Goal: Information Seeking & Learning: Learn about a topic

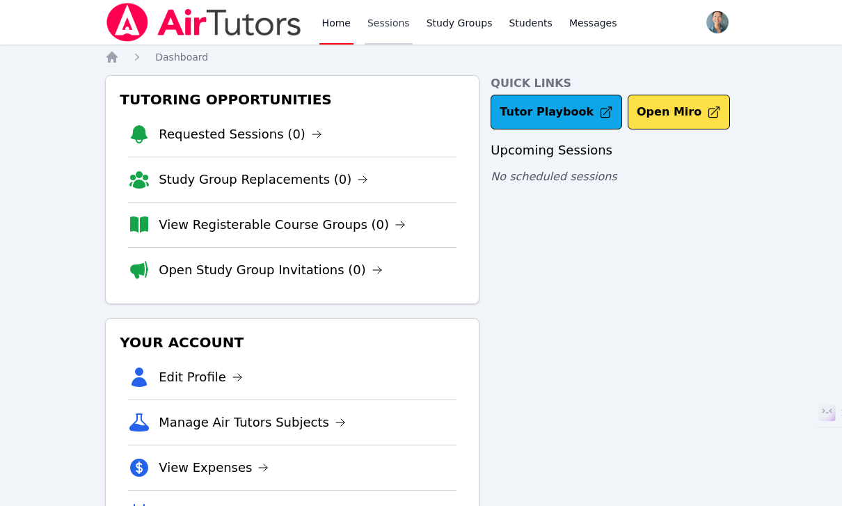
click at [383, 33] on link "Sessions" at bounding box center [389, 22] width 48 height 45
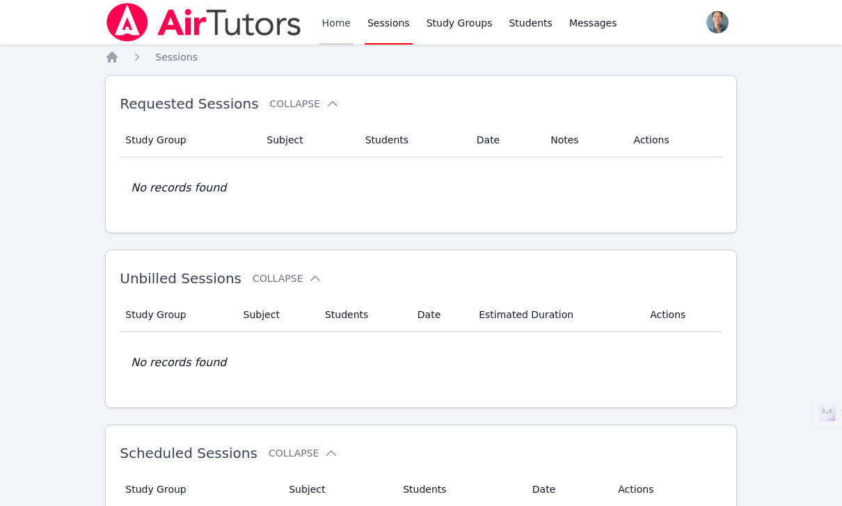
click at [327, 31] on link "Home" at bounding box center [336, 22] width 34 height 45
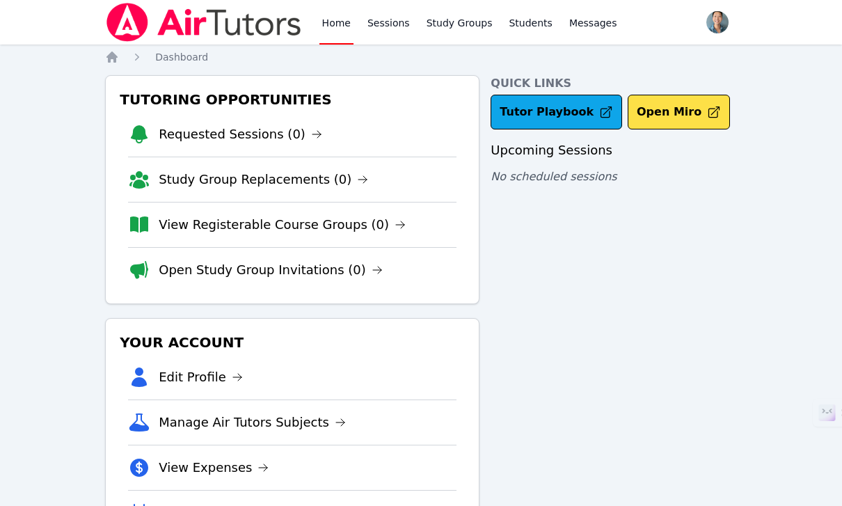
click at [327, 31] on link "Home" at bounding box center [336, 22] width 34 height 45
click at [376, 31] on link "Sessions" at bounding box center [389, 22] width 48 height 45
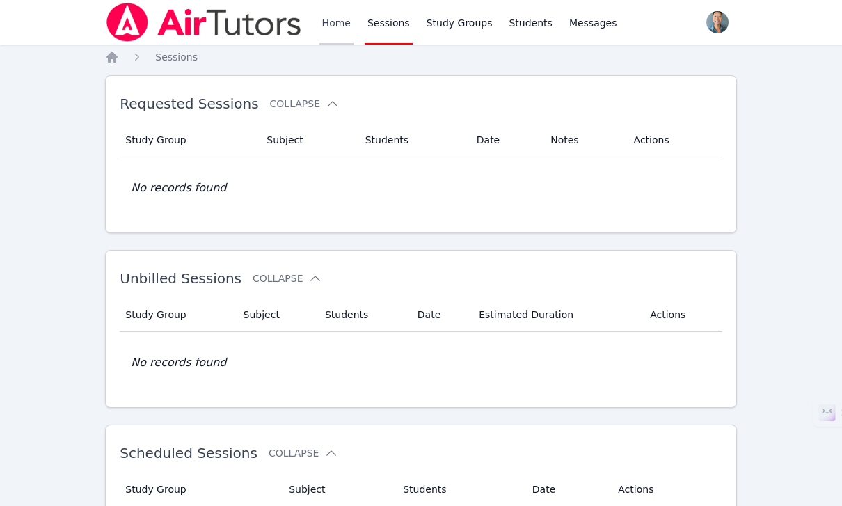
click at [336, 33] on link "Home" at bounding box center [336, 22] width 34 height 45
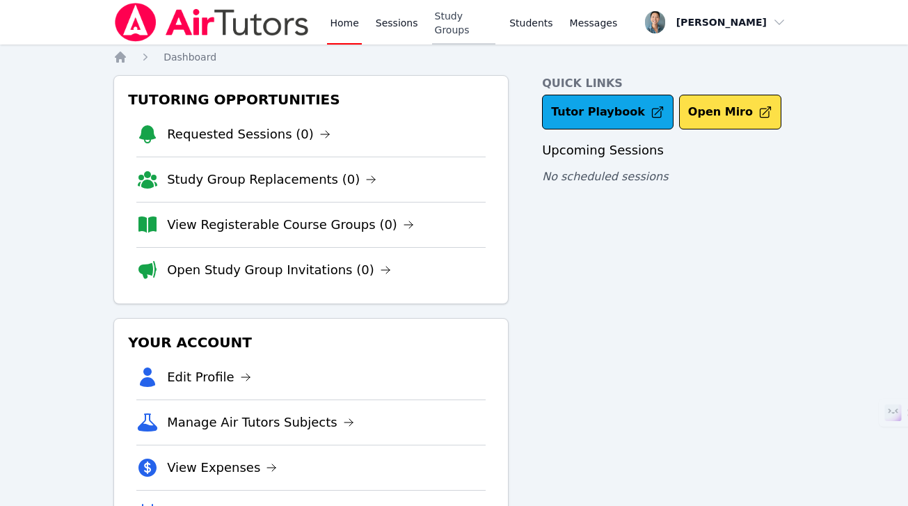
click at [465, 19] on link "Study Groups" at bounding box center [464, 22] width 64 height 45
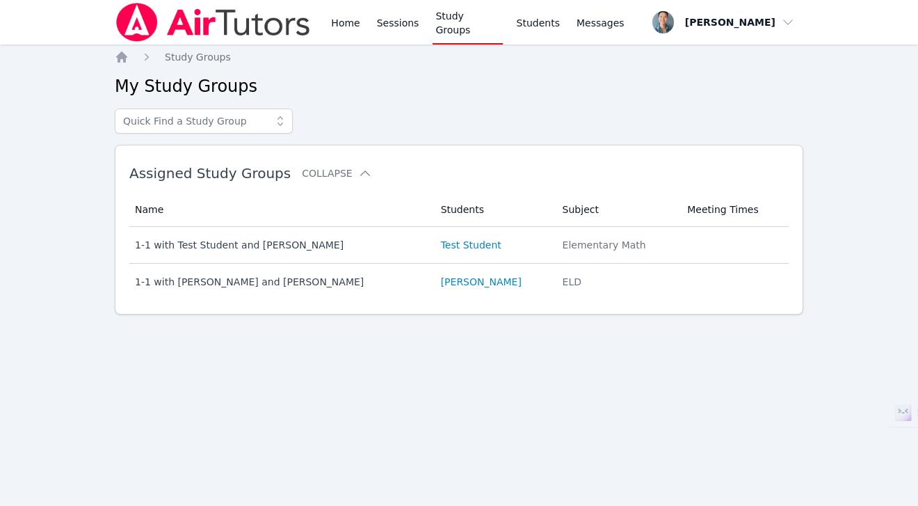
click at [418, 26] on link "Sessions" at bounding box center [398, 22] width 48 height 45
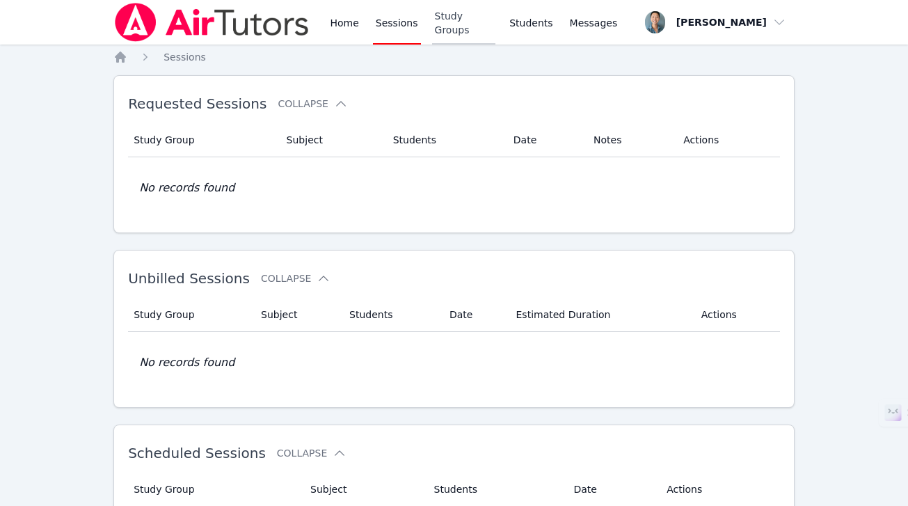
click at [477, 24] on link "Study Groups" at bounding box center [464, 22] width 64 height 45
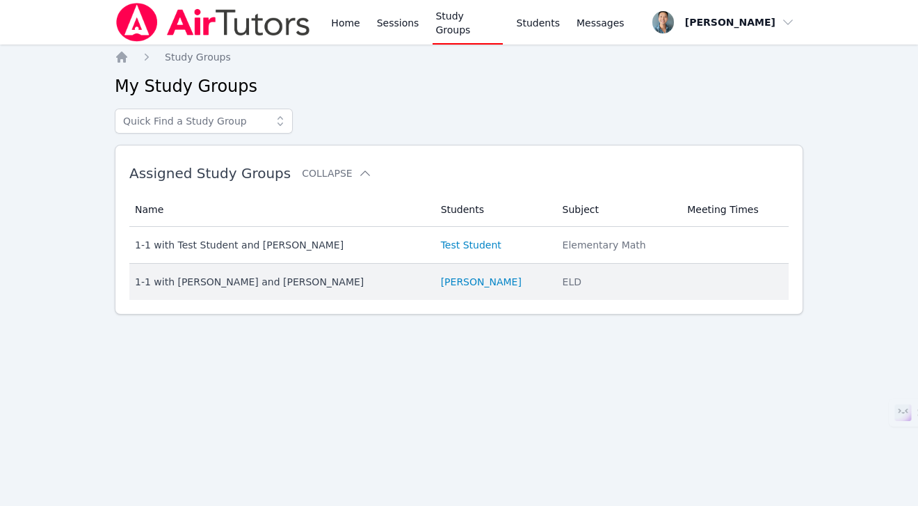
click at [266, 280] on div "1-1 with [PERSON_NAME] and [PERSON_NAME]" at bounding box center [279, 282] width 289 height 14
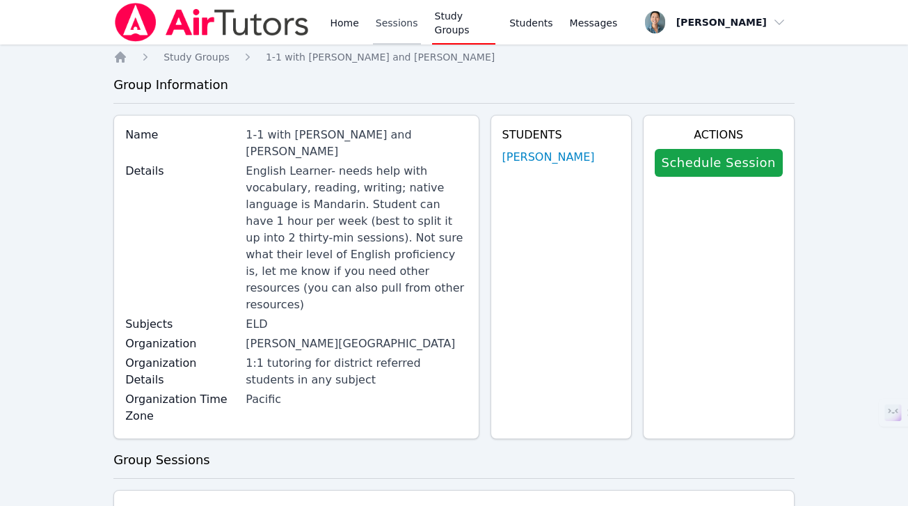
click at [390, 30] on link "Sessions" at bounding box center [397, 22] width 48 height 45
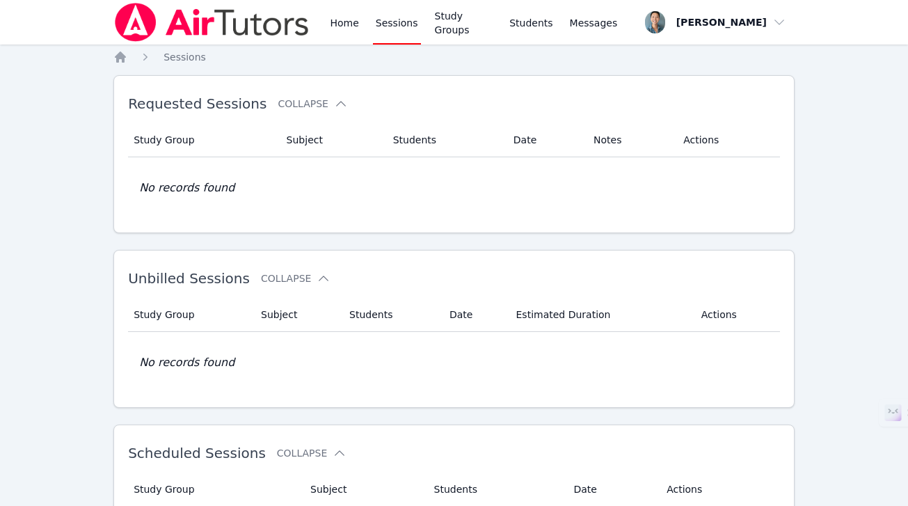
click at [362, 27] on div "Home Sessions Study Groups Students Messages" at bounding box center [473, 22] width 293 height 45
click at [358, 27] on link "Home" at bounding box center [344, 22] width 34 height 45
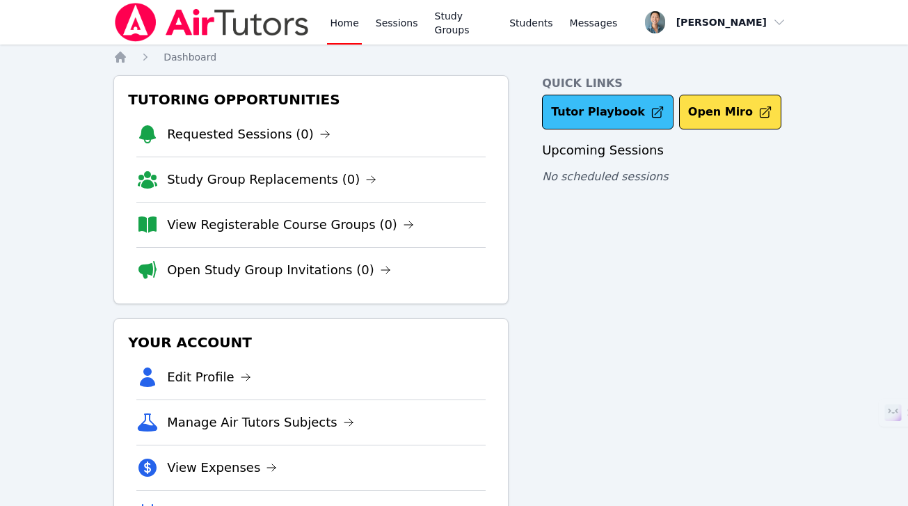
click at [576, 119] on link "Tutor Playbook" at bounding box center [607, 112] width 131 height 35
click at [458, 24] on link "Study Groups" at bounding box center [464, 22] width 64 height 45
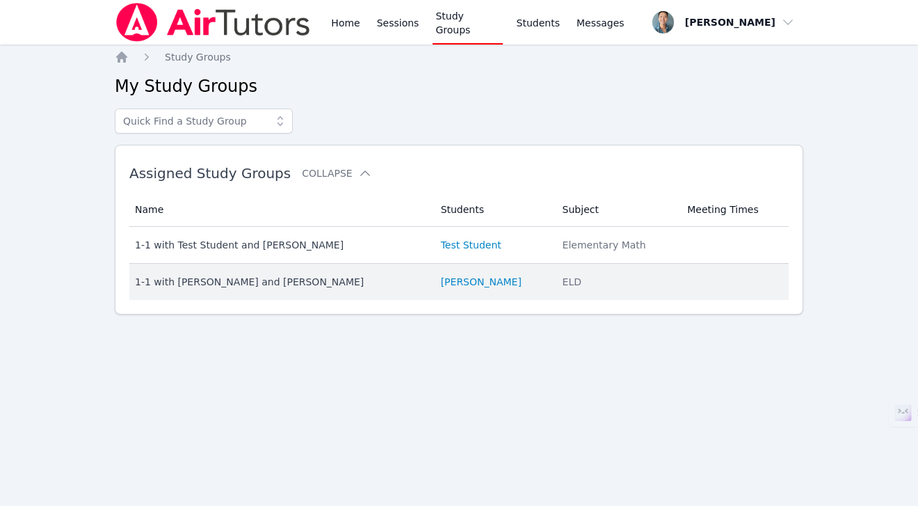
click at [285, 287] on div "1-1 with [PERSON_NAME] and [PERSON_NAME]" at bounding box center [279, 282] width 289 height 14
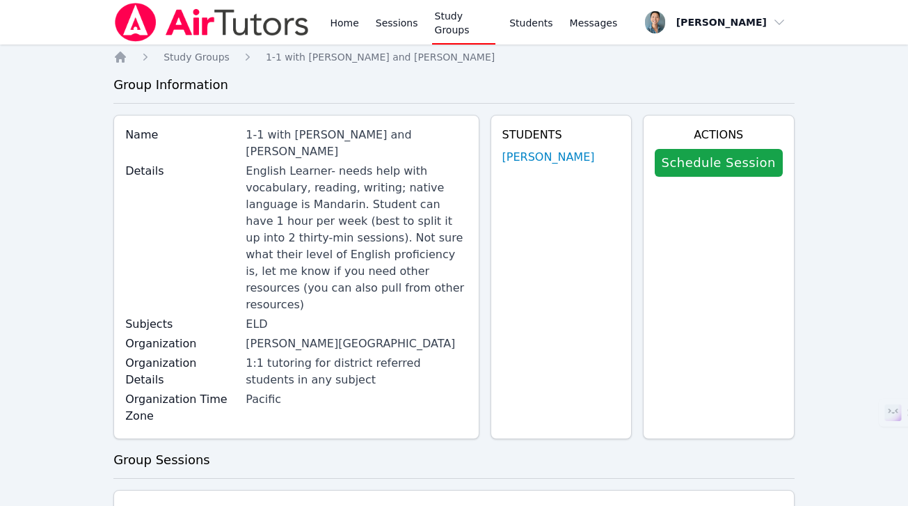
click at [560, 160] on link "[PERSON_NAME]" at bounding box center [548, 157] width 93 height 17
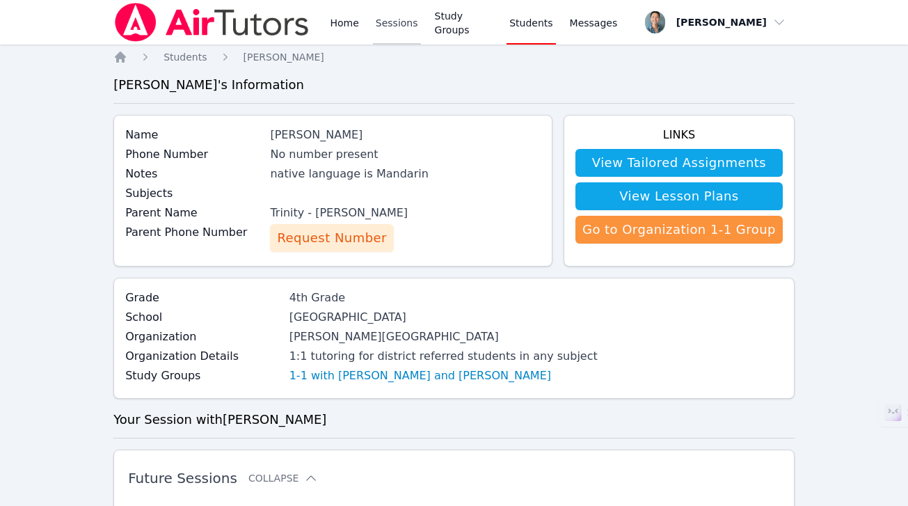
click at [409, 26] on link "Sessions" at bounding box center [397, 22] width 48 height 45
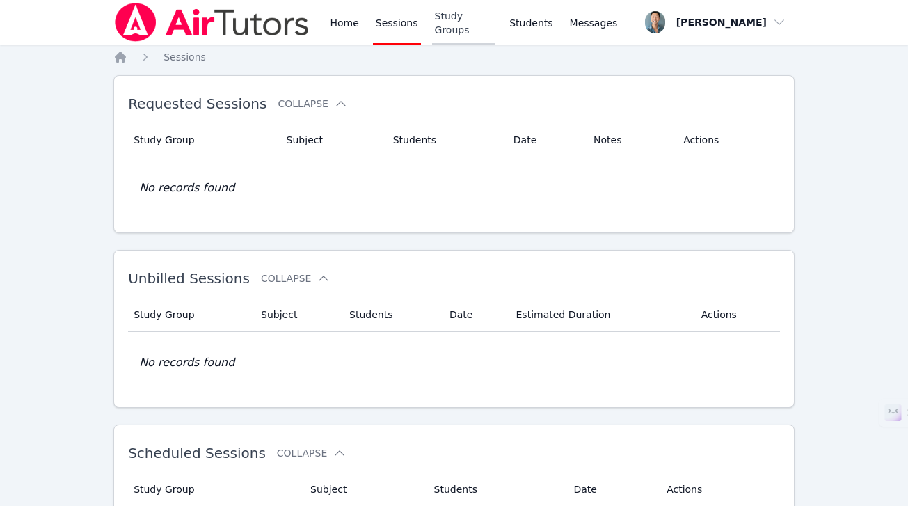
click at [449, 28] on link "Study Groups" at bounding box center [464, 22] width 64 height 45
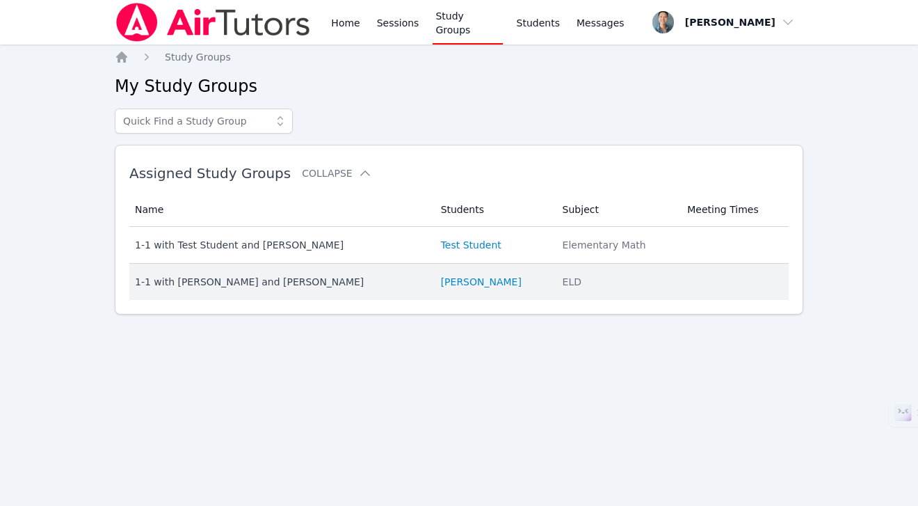
click at [252, 281] on div "1-1 with [PERSON_NAME] and [PERSON_NAME]" at bounding box center [279, 282] width 289 height 14
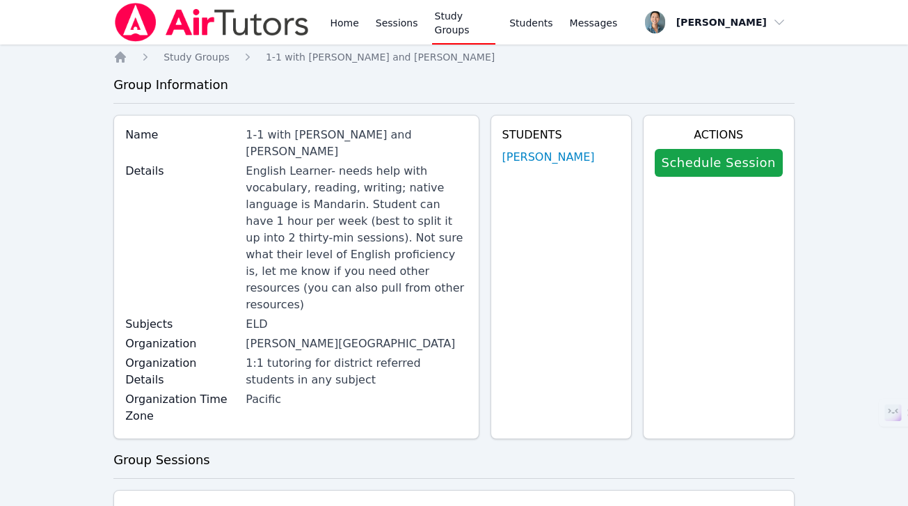
click at [374, 171] on div "English Learner- needs help with vocabulary, reading, writing; native language …" at bounding box center [356, 238] width 221 height 150
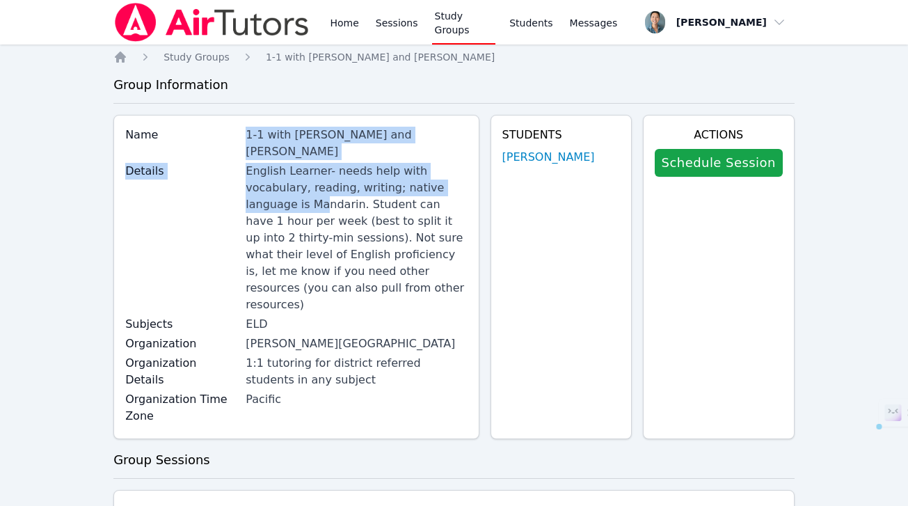
drag, startPoint x: 255, startPoint y: 134, endPoint x: 445, endPoint y: 179, distance: 195.8
click at [445, 179] on div "Name 1-1 with [PERSON_NAME] and [PERSON_NAME] Details English Learner- needs he…" at bounding box center [295, 277] width 365 height 324
click at [349, 169] on div "English Learner- needs help with vocabulary, reading, writing; native language …" at bounding box center [356, 238] width 221 height 150
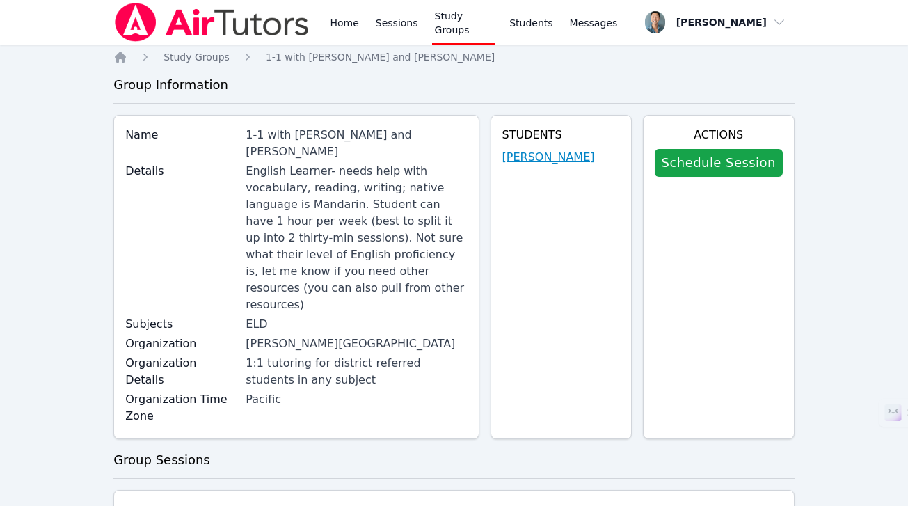
click at [539, 158] on link "[PERSON_NAME]" at bounding box center [548, 157] width 93 height 17
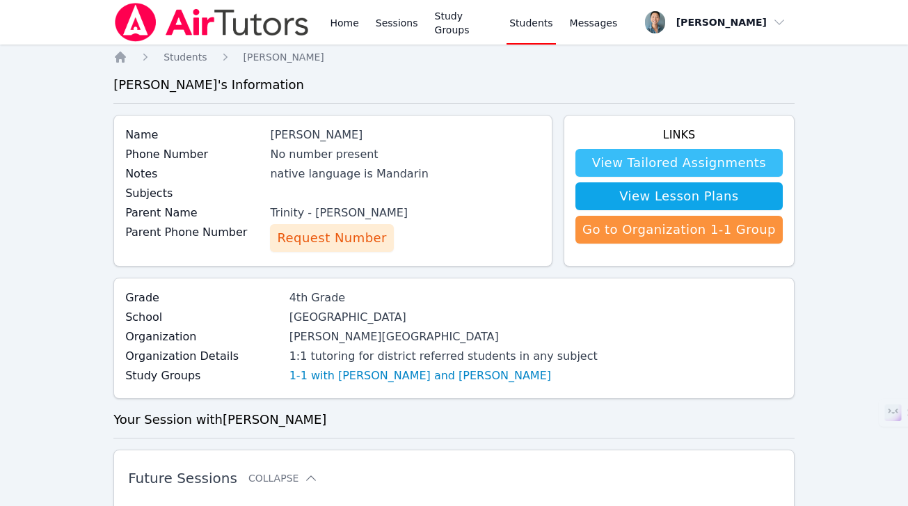
click at [737, 159] on link "View Tailored Assignments" at bounding box center [678, 163] width 207 height 28
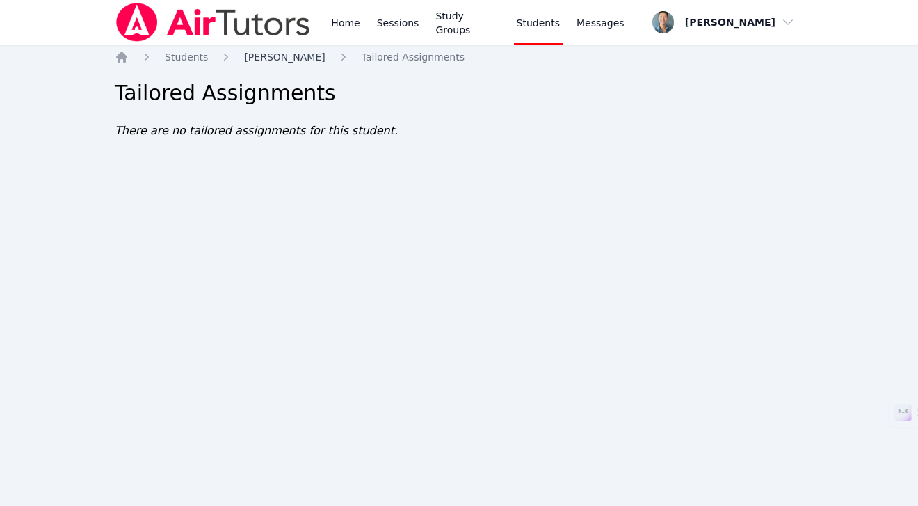
click at [262, 58] on span "[PERSON_NAME]" at bounding box center [284, 56] width 81 height 11
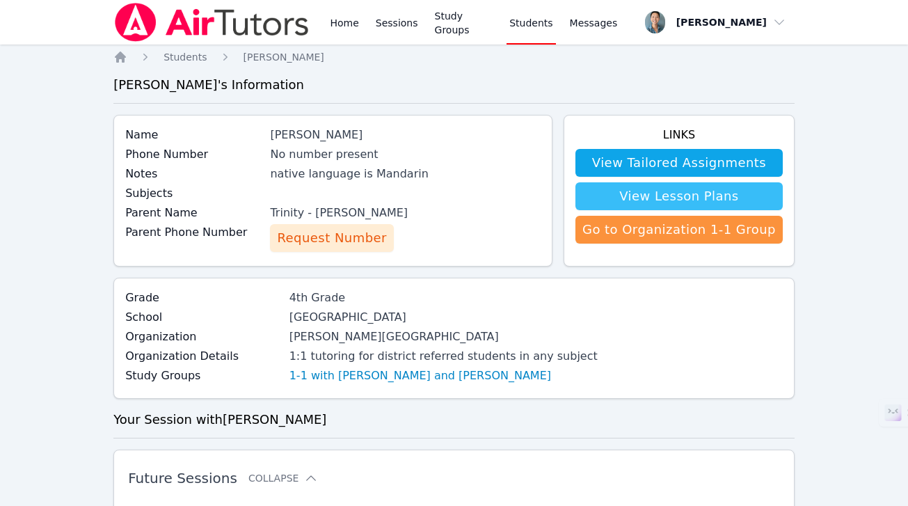
click at [666, 195] on link "View Lesson Plans" at bounding box center [678, 196] width 207 height 28
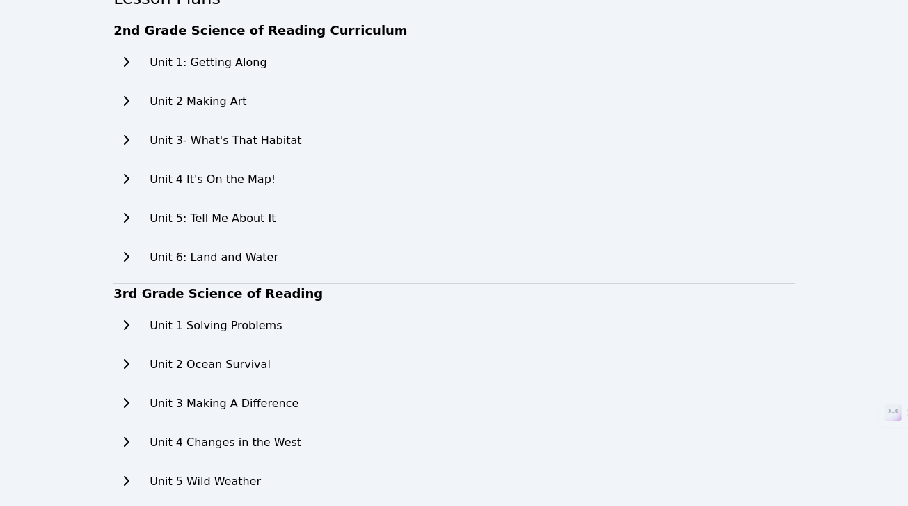
scroll to position [157, 0]
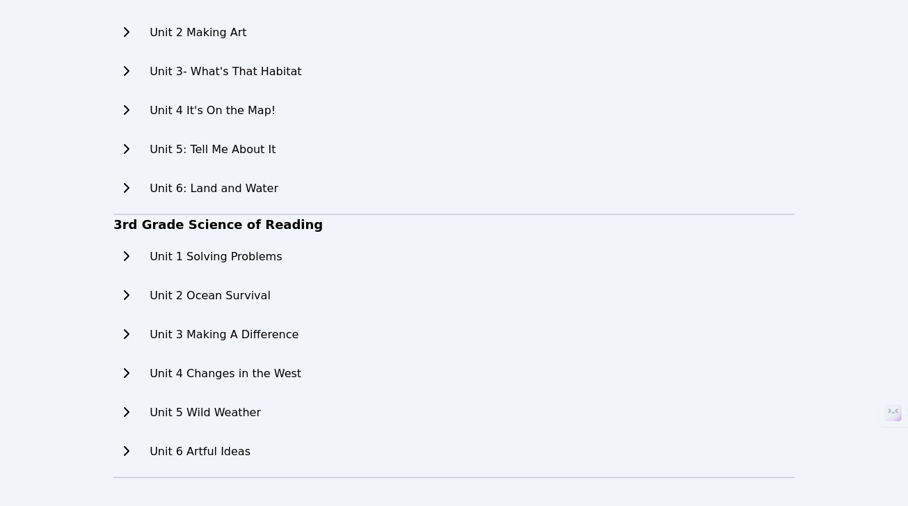
click at [225, 224] on h3 "3rd Grade Science of Reading" at bounding box center [453, 224] width 681 height 19
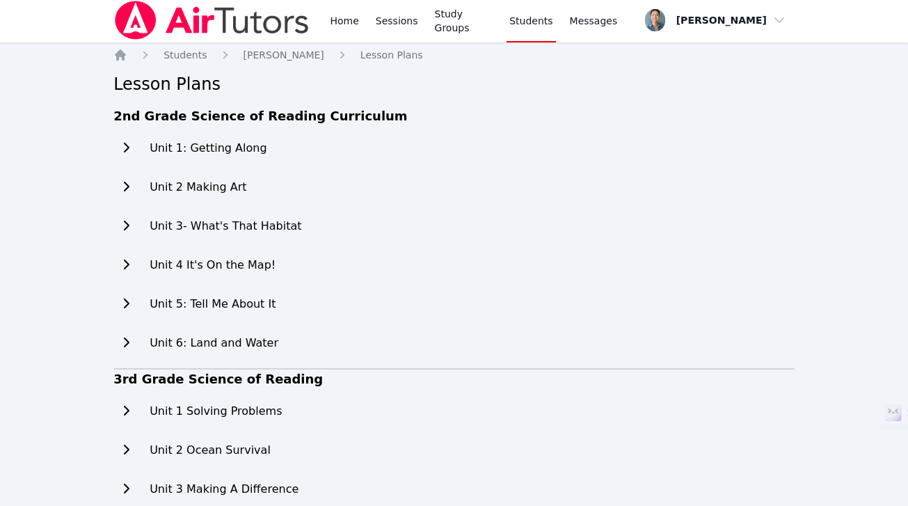
scroll to position [0, 0]
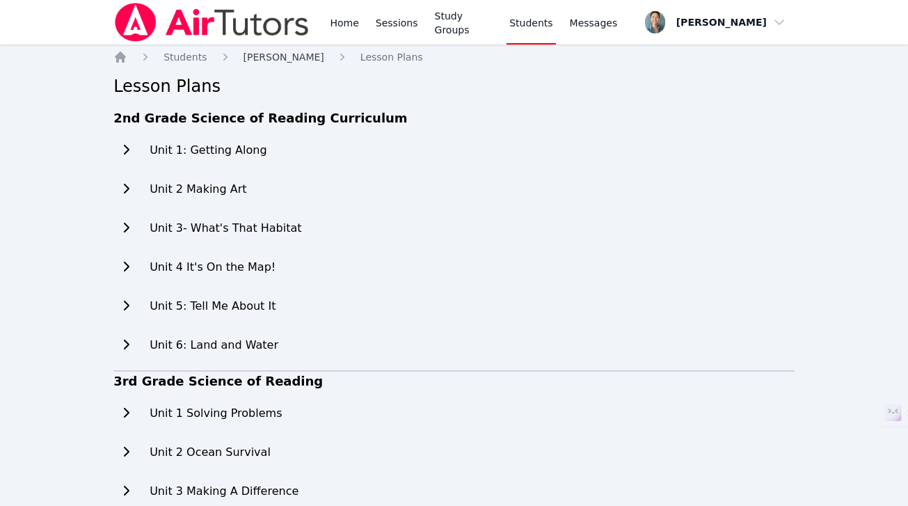
click at [276, 57] on span "[PERSON_NAME]" at bounding box center [283, 56] width 81 height 11
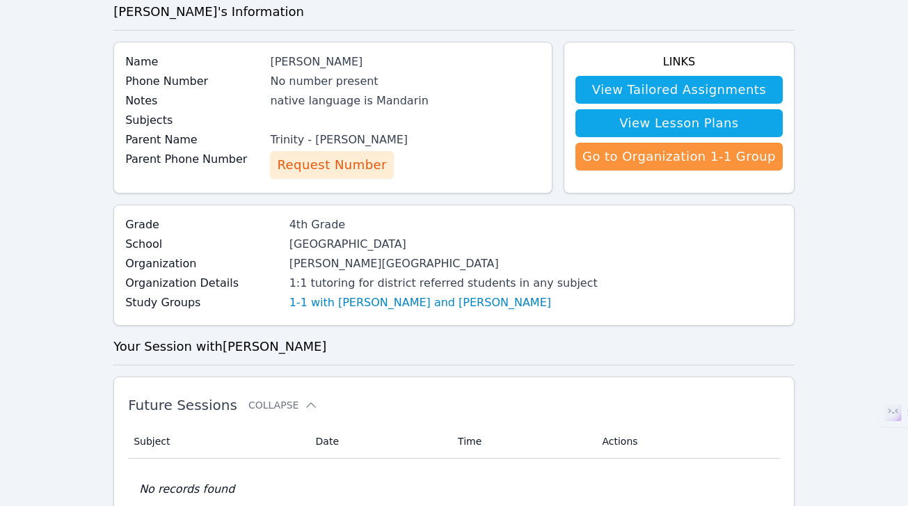
scroll to position [76, 0]
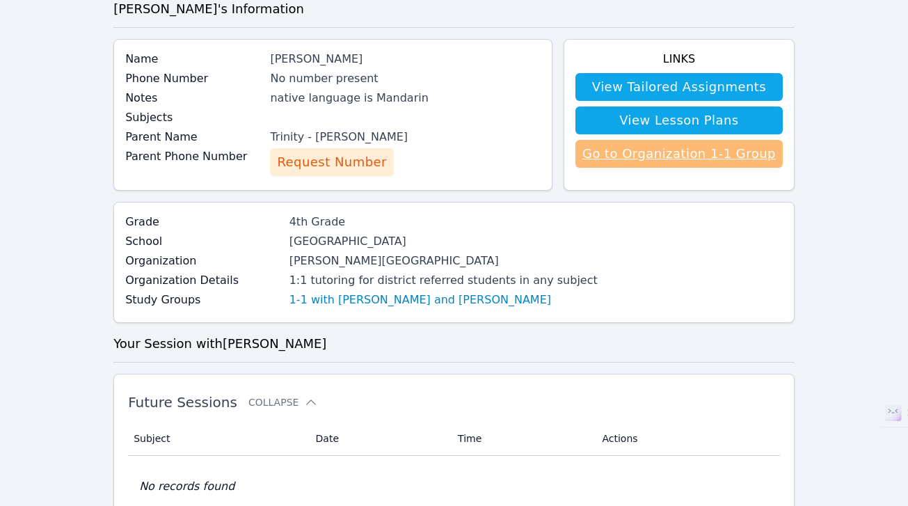
click at [664, 163] on link "Go to Organization 1-1 Group" at bounding box center [678, 154] width 207 height 28
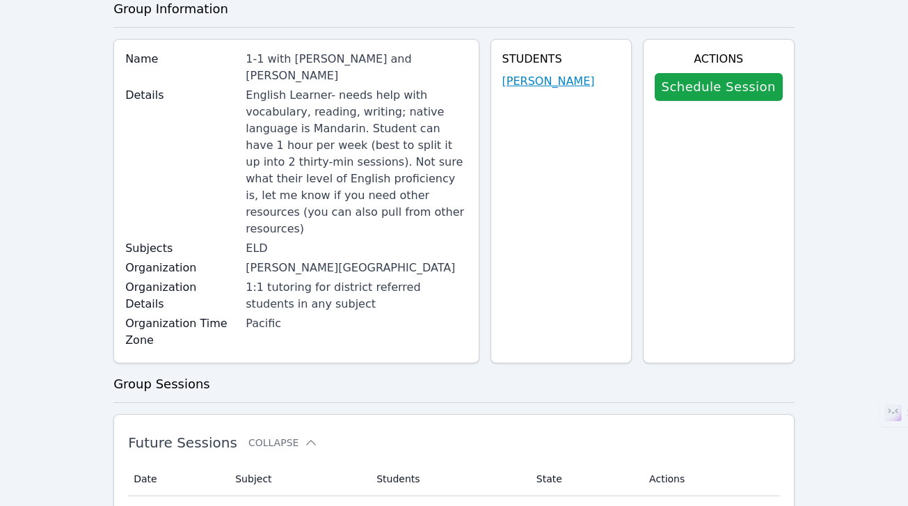
click at [559, 82] on link "[PERSON_NAME]" at bounding box center [548, 81] width 93 height 17
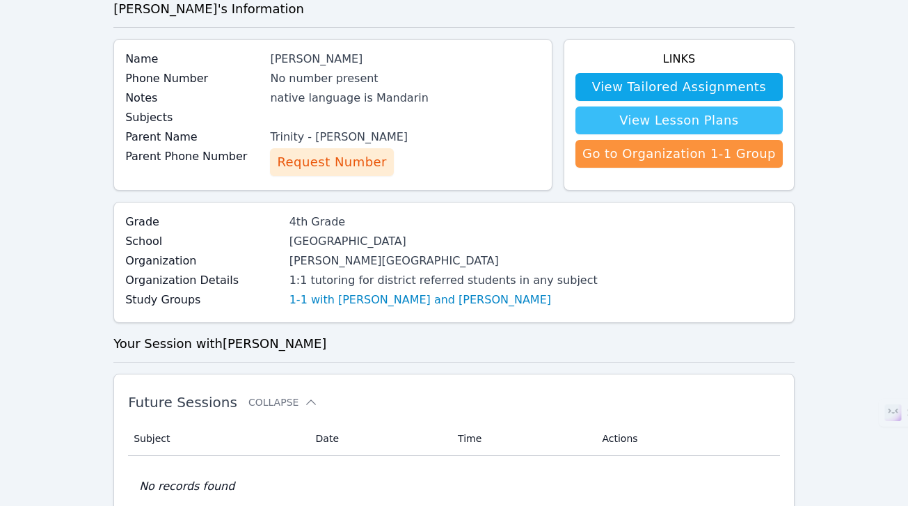
click at [647, 125] on link "View Lesson Plans" at bounding box center [678, 120] width 207 height 28
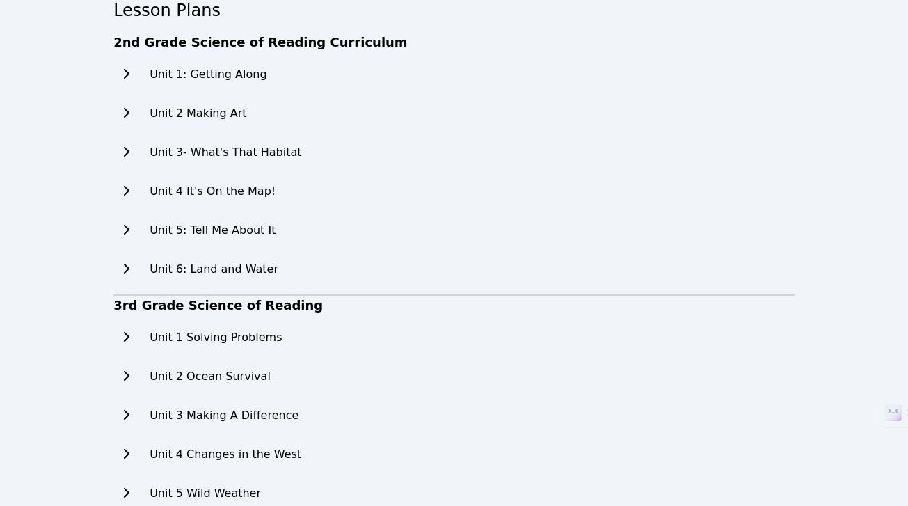
click at [170, 113] on h2 "Unit 2 Making Art" at bounding box center [198, 113] width 97 height 17
click at [127, 113] on icon at bounding box center [126, 112] width 14 height 11
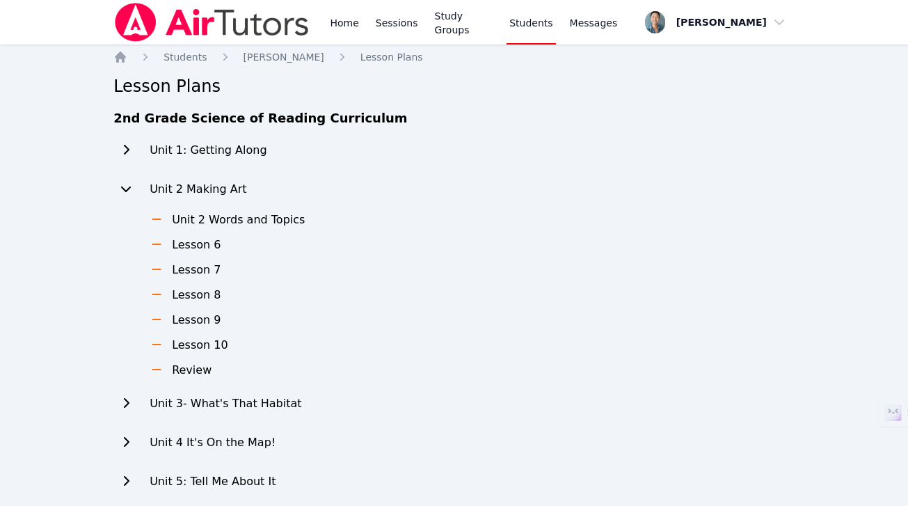
click at [529, 32] on link "Students" at bounding box center [530, 22] width 49 height 45
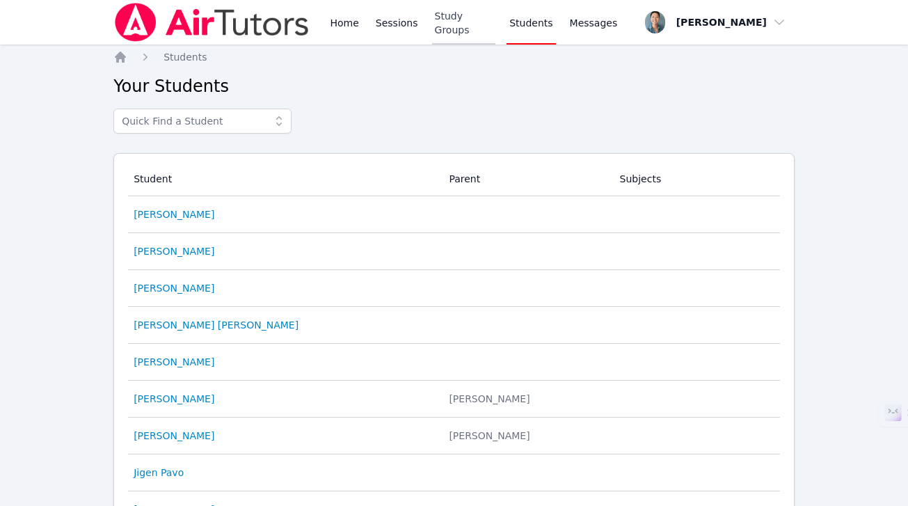
click at [472, 25] on link "Study Groups" at bounding box center [464, 22] width 64 height 45
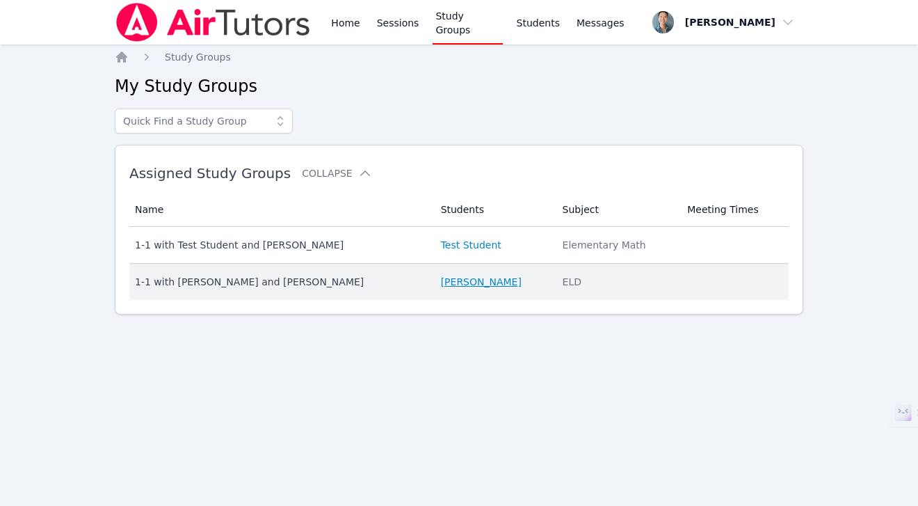
click at [441, 282] on link "[PERSON_NAME]" at bounding box center [481, 282] width 81 height 14
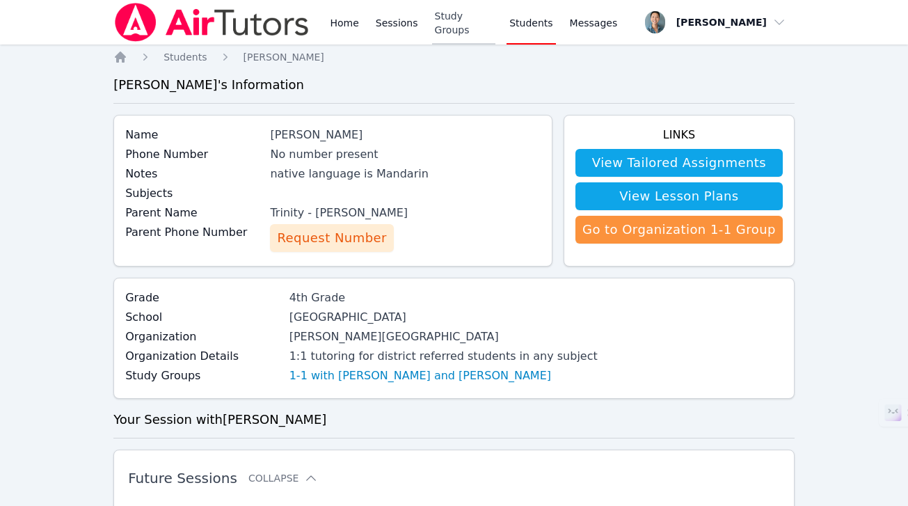
click at [447, 25] on link "Study Groups" at bounding box center [464, 22] width 64 height 45
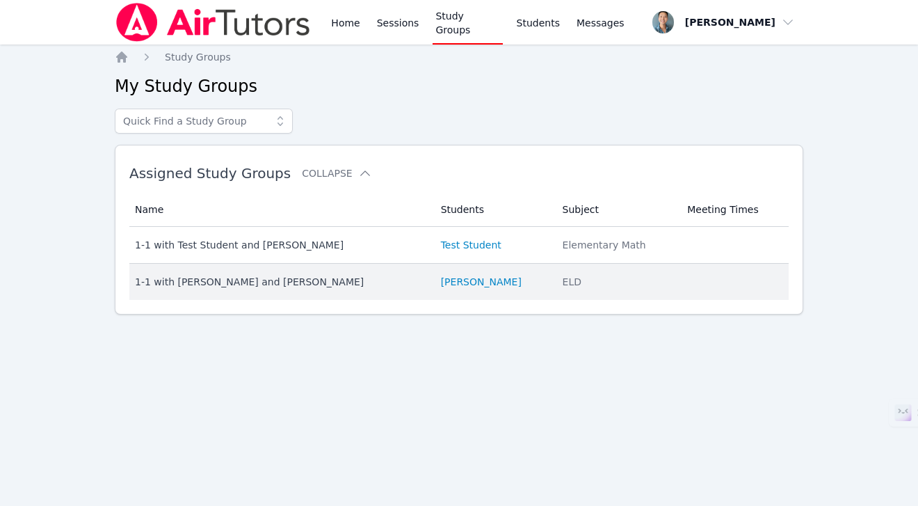
click at [223, 281] on div "1-1 with [PERSON_NAME] and [PERSON_NAME]" at bounding box center [279, 282] width 289 height 14
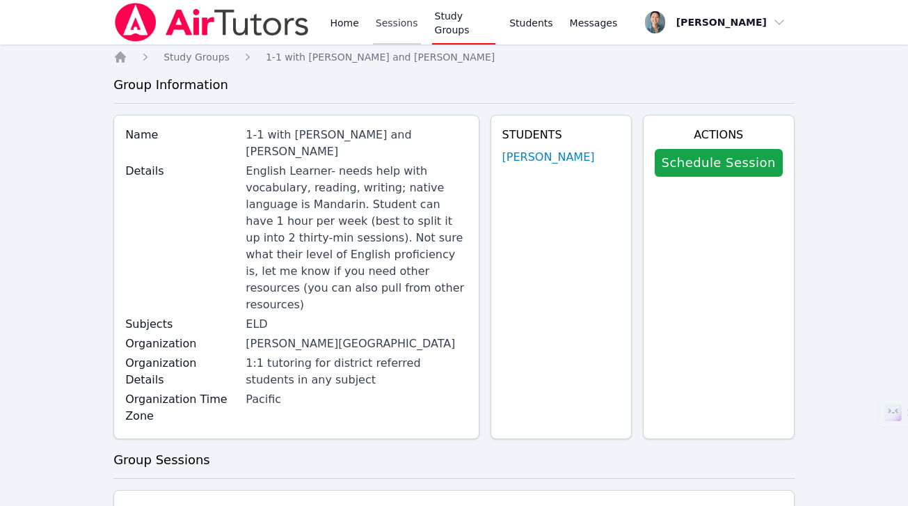
click at [379, 26] on link "Sessions" at bounding box center [397, 22] width 48 height 45
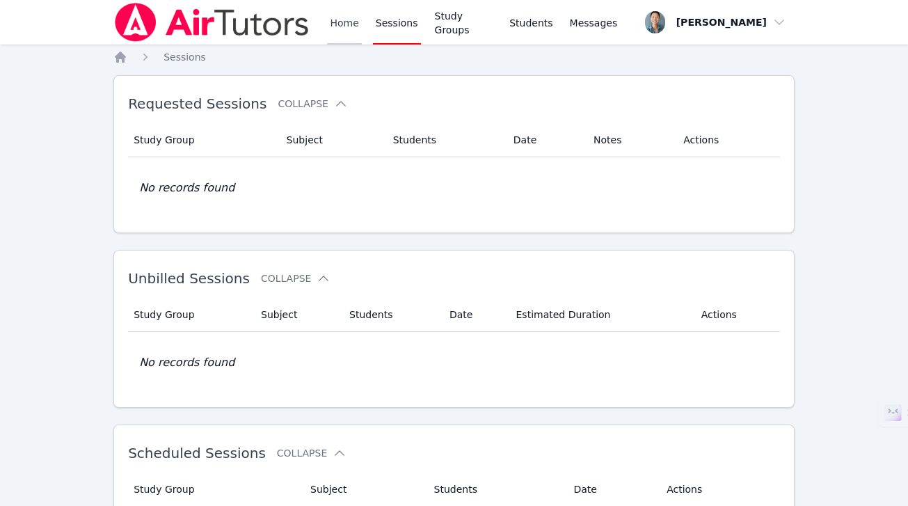
click at [340, 29] on link "Home" at bounding box center [344, 22] width 34 height 45
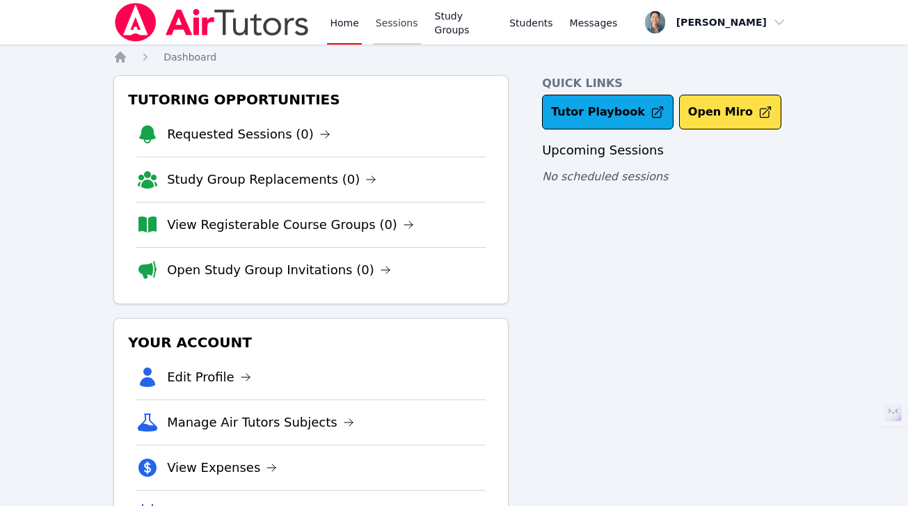
click at [410, 23] on link "Sessions" at bounding box center [397, 22] width 48 height 45
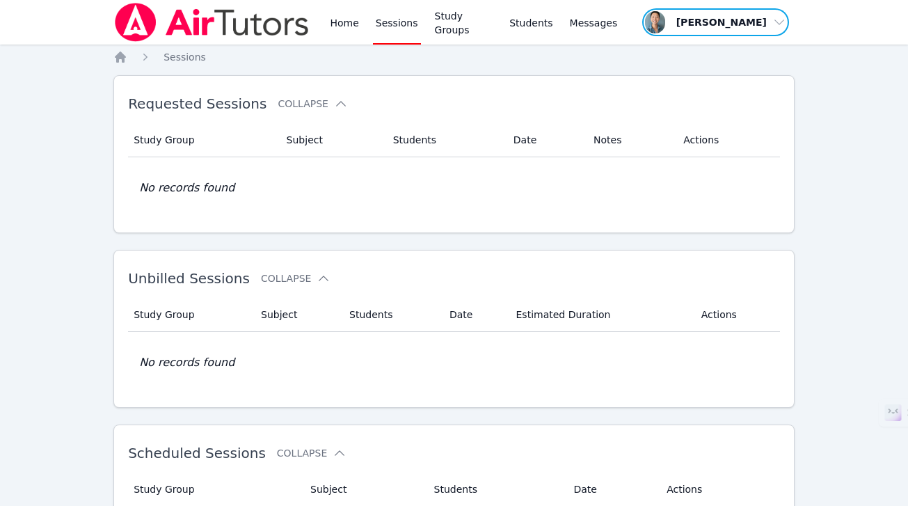
click at [720, 24] on span "button" at bounding box center [716, 22] width 150 height 31
click at [727, 22] on span "button" at bounding box center [716, 22] width 150 height 31
click at [445, 26] on link "Study Groups" at bounding box center [464, 22] width 64 height 45
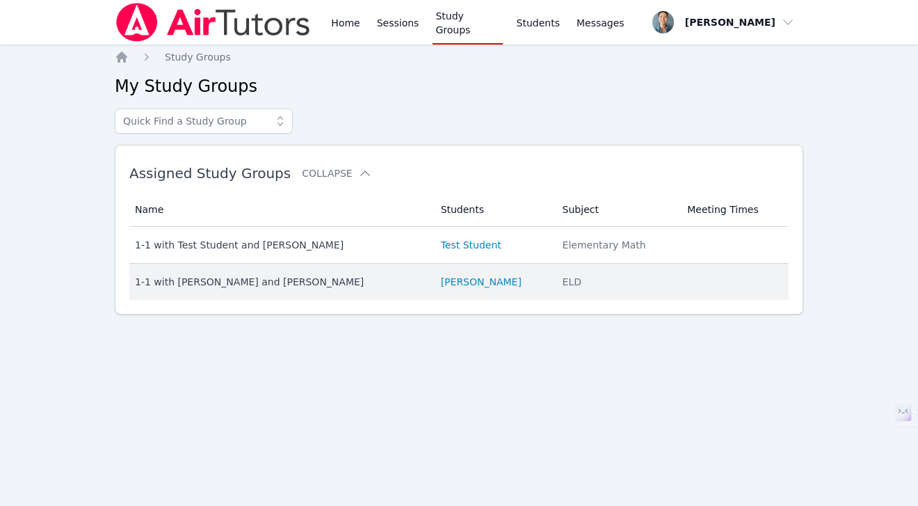
click at [259, 285] on div "1-1 with [PERSON_NAME] and [PERSON_NAME]" at bounding box center [279, 282] width 289 height 14
